Goal: Task Accomplishment & Management: Manage account settings

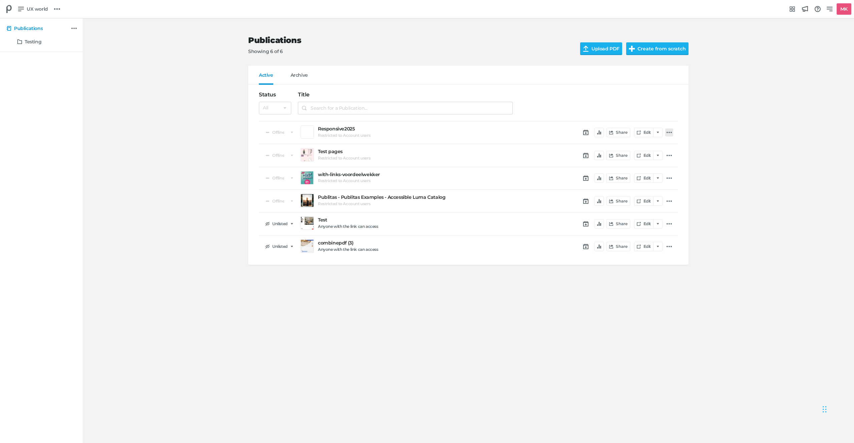
click at [461, 132] on icon at bounding box center [669, 132] width 5 height 5
click at [461, 234] on icon "button" at bounding box center [694, 234] width 4 height 4
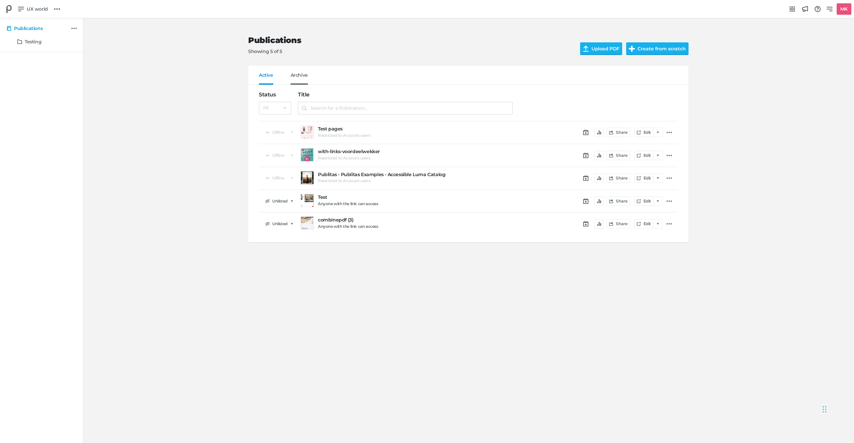
click at [300, 74] on span "Archive" at bounding box center [299, 78] width 17 height 12
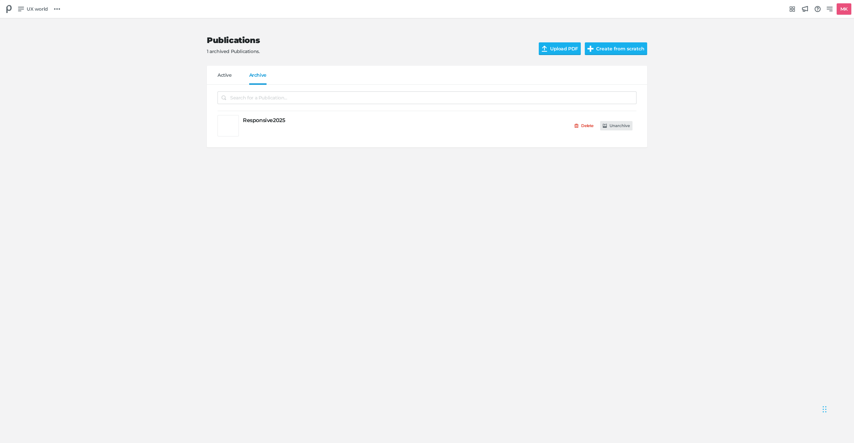
click at [461, 128] on button "Unarchive" at bounding box center [616, 125] width 32 height 9
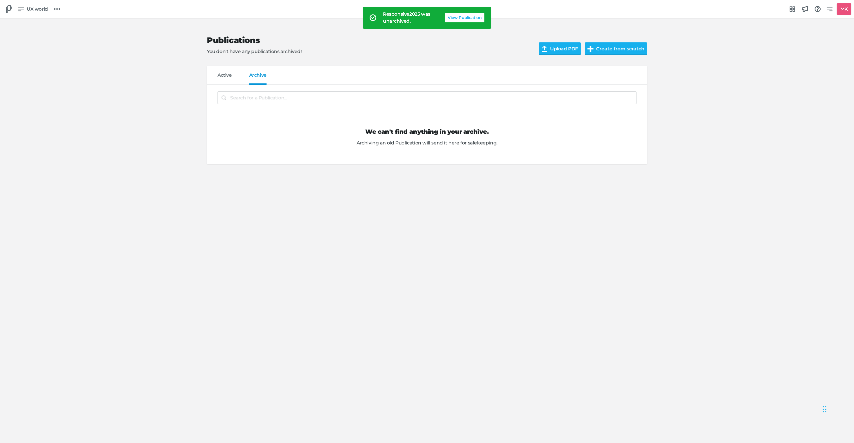
click at [455, 17] on button "View Publication" at bounding box center [464, 17] width 39 height 9
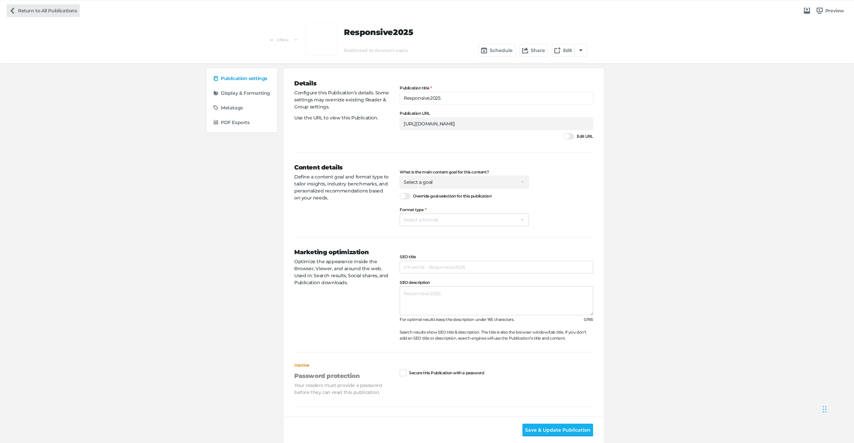
click at [18, 10] on link "Return to All Publications" at bounding box center [43, 10] width 73 height 13
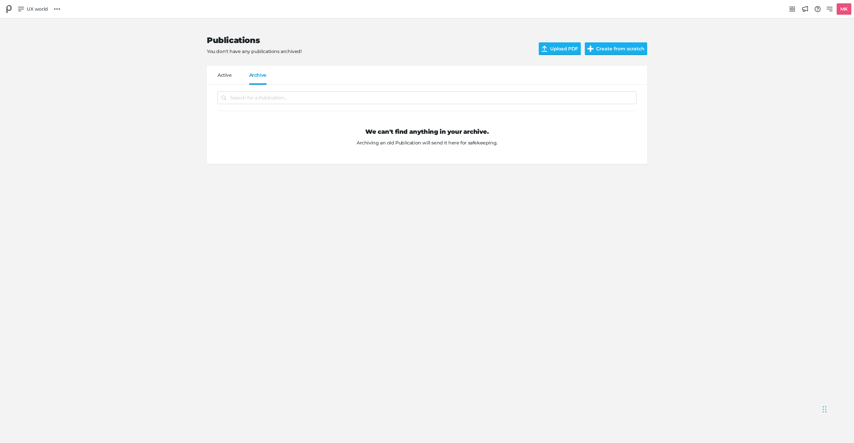
click at [214, 76] on div "Active Archive" at bounding box center [427, 78] width 441 height 12
click at [224, 78] on span "Active" at bounding box center [225, 78] width 14 height 12
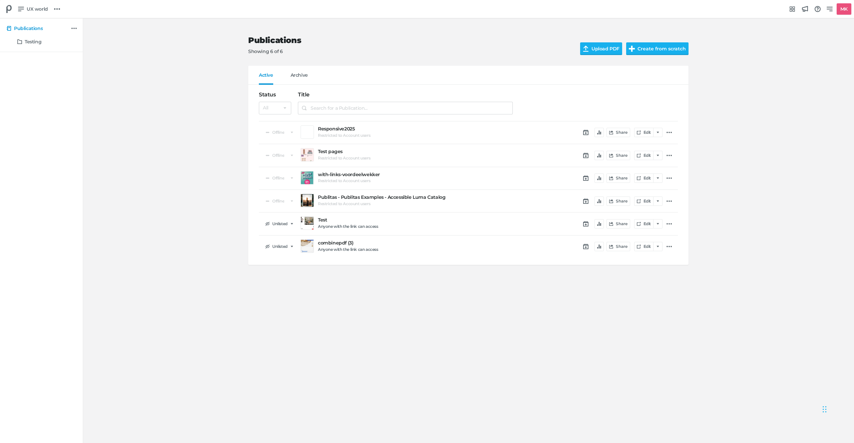
click at [461, 75] on div "Active Archive" at bounding box center [468, 78] width 441 height 12
click at [266, 36] on h2 "Publications" at bounding box center [408, 41] width 321 height 10
click at [181, 61] on div "Publications Showing 6 of 6 Upload PDF Create from scratch Active Archive Publi…" at bounding box center [468, 148] width 758 height 260
